Goal: Find specific page/section: Find specific page/section

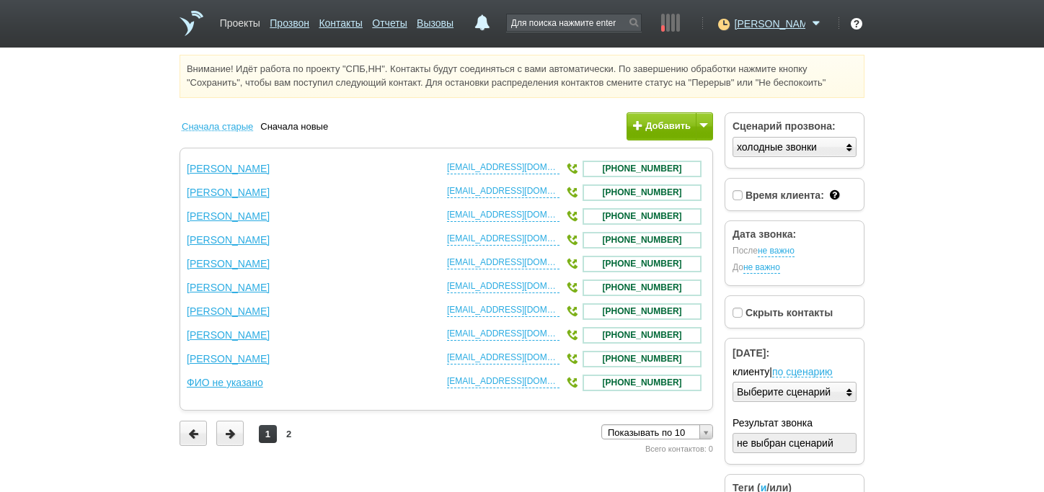
click at [251, 20] on link "Проекты" at bounding box center [240, 20] width 40 height 21
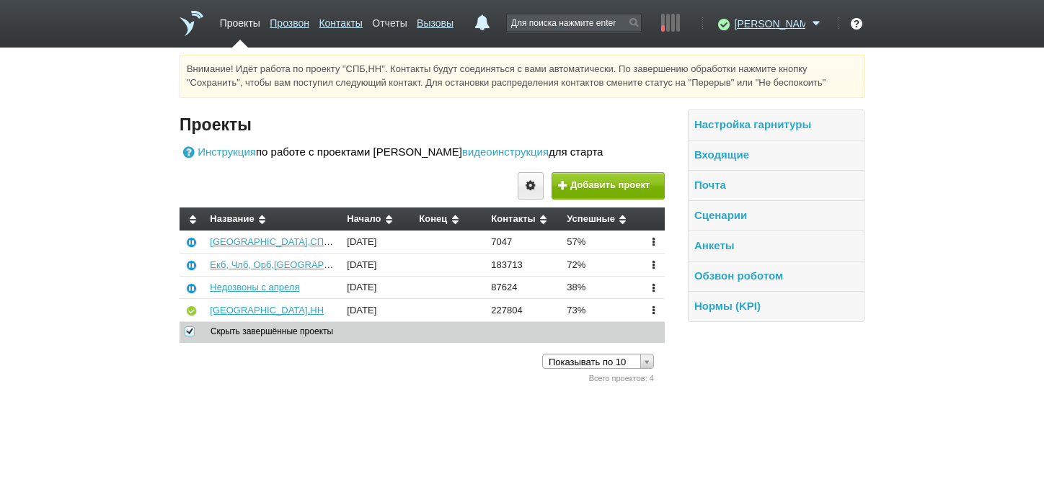
click at [406, 21] on link "Отчеты" at bounding box center [389, 20] width 35 height 21
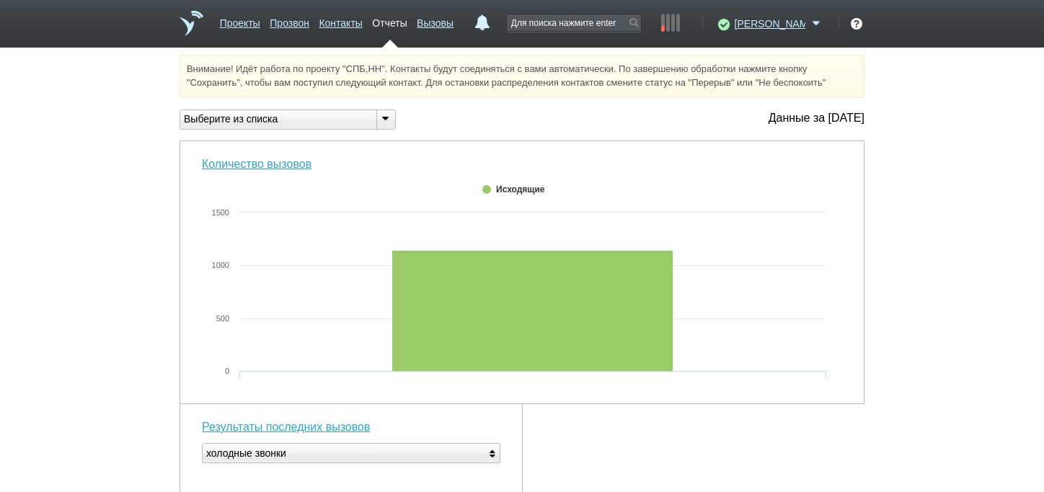
click at [379, 124] on icon at bounding box center [385, 118] width 16 height 11
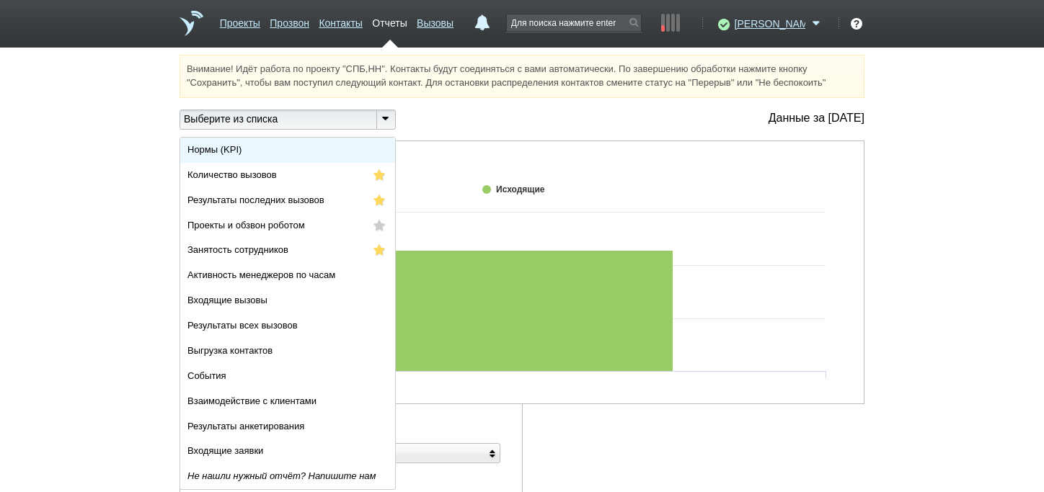
click at [327, 159] on li "Нормы (KPI)" at bounding box center [287, 150] width 215 height 25
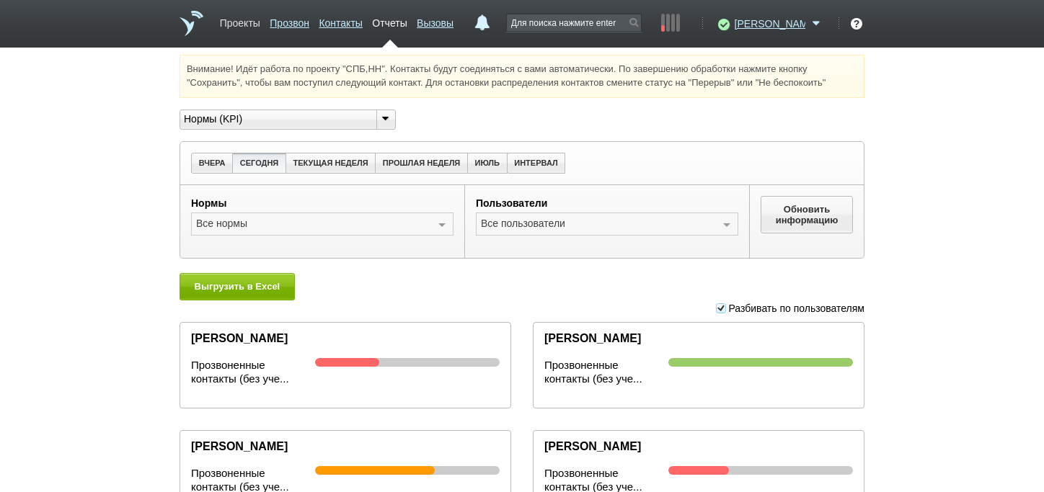
click at [235, 22] on link "Проекты" at bounding box center [240, 20] width 40 height 21
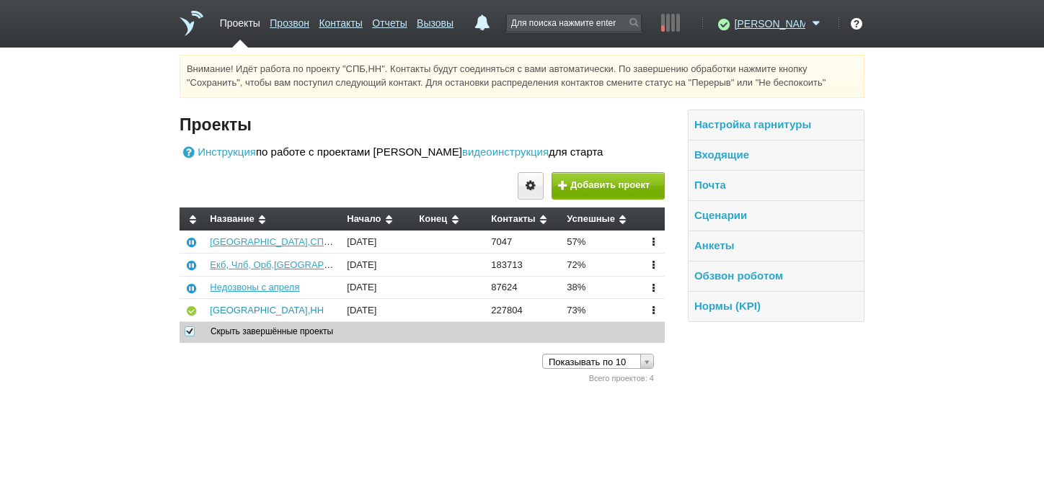
click at [223, 316] on link "[GEOGRAPHIC_DATA],НН" at bounding box center [267, 310] width 114 height 11
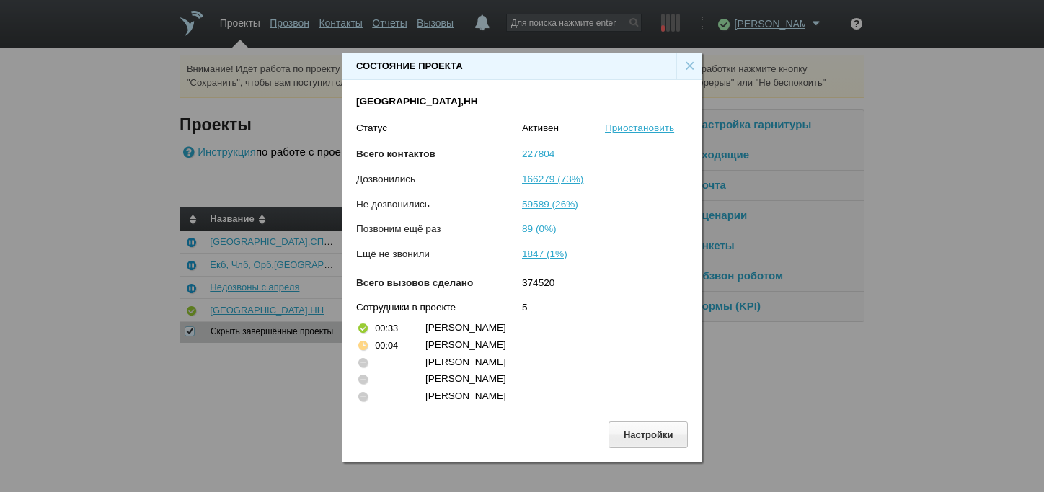
click at [688, 53] on div "×" at bounding box center [689, 66] width 26 height 27
